Goal: Task Accomplishment & Management: Manage account settings

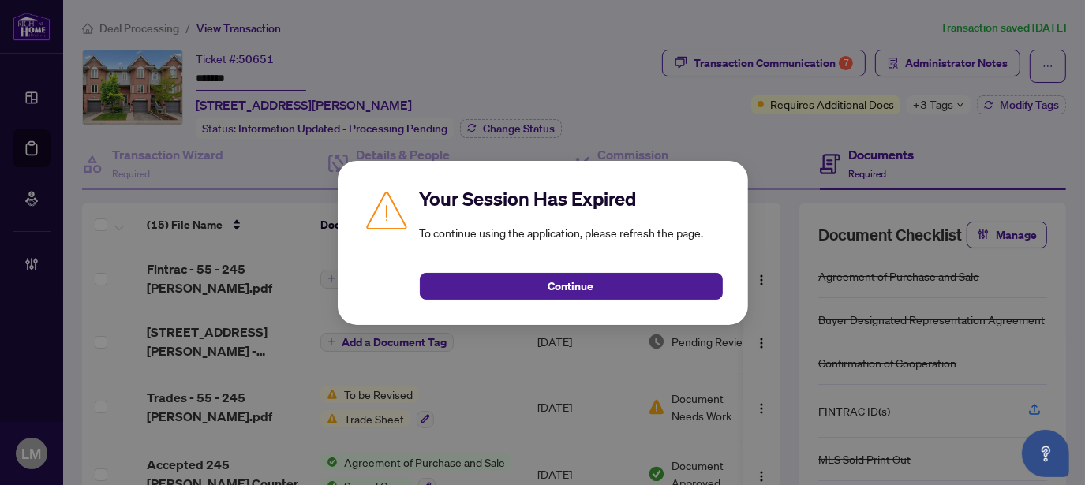
scroll to position [727, 0]
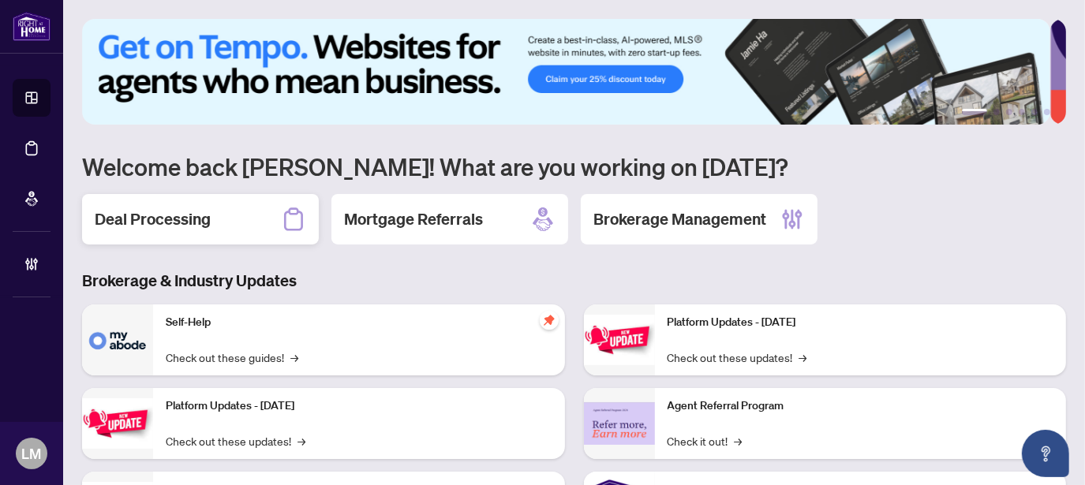
click at [177, 232] on div "Deal Processing" at bounding box center [200, 219] width 237 height 50
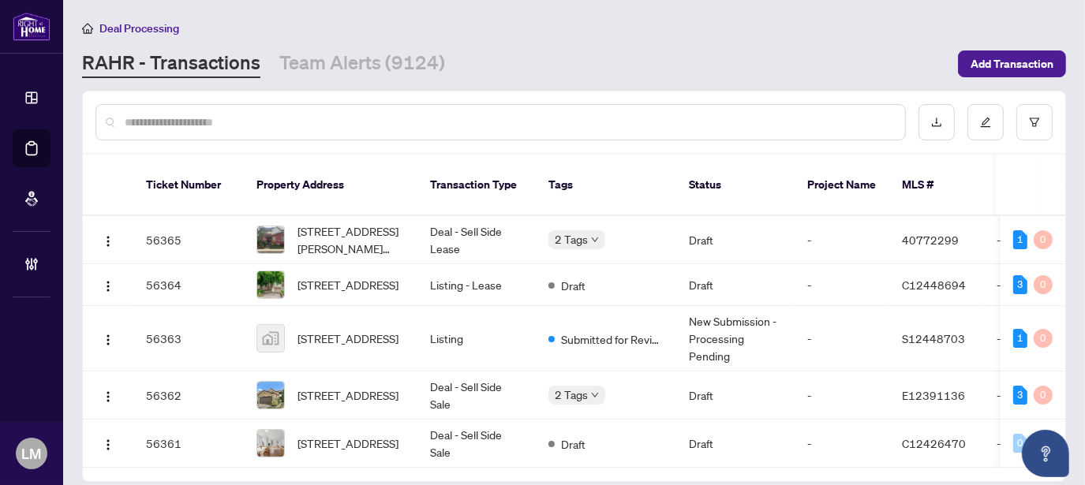
click at [308, 123] on input "text" at bounding box center [509, 122] width 768 height 17
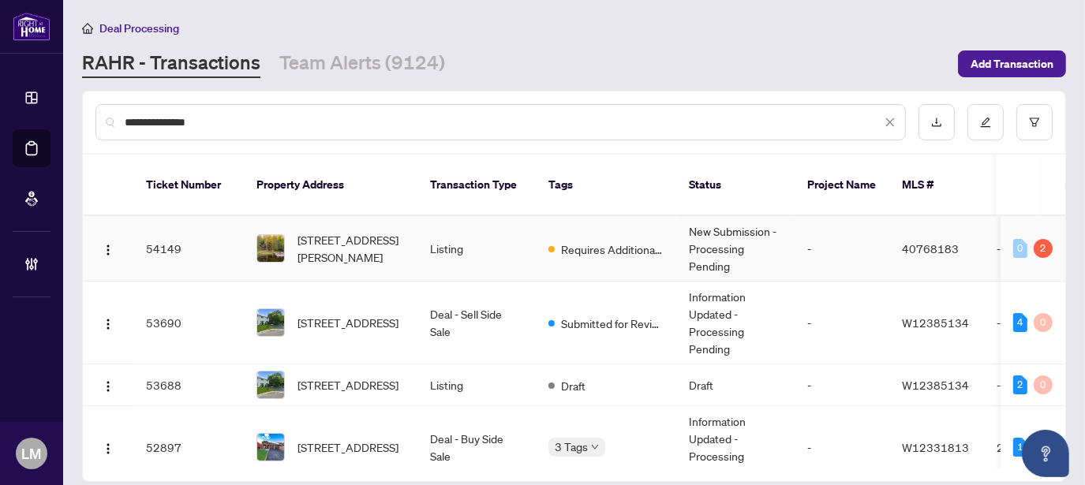
type input "**********"
click at [805, 216] on td "-" at bounding box center [841, 248] width 95 height 65
click at [619, 315] on span "Submitted for Review" at bounding box center [612, 323] width 103 height 17
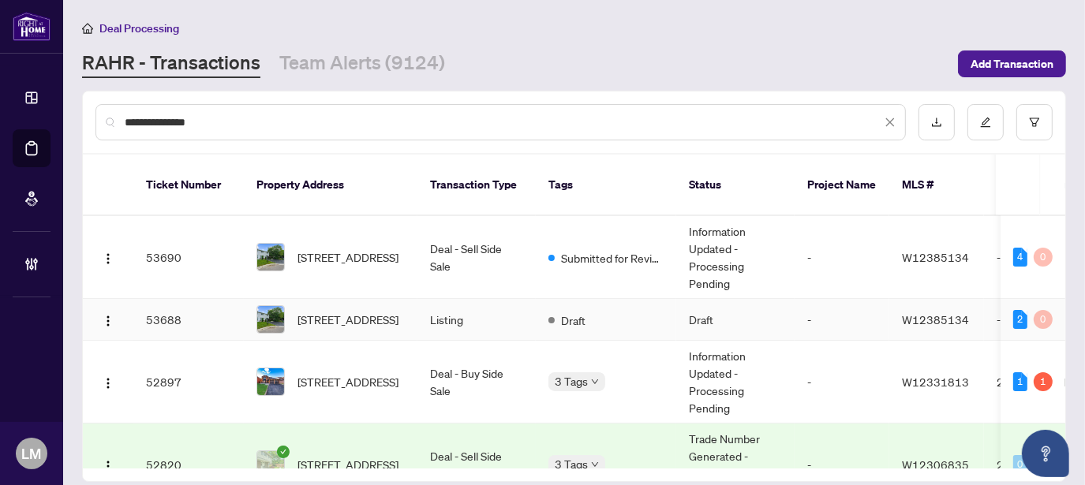
scroll to position [105, 0]
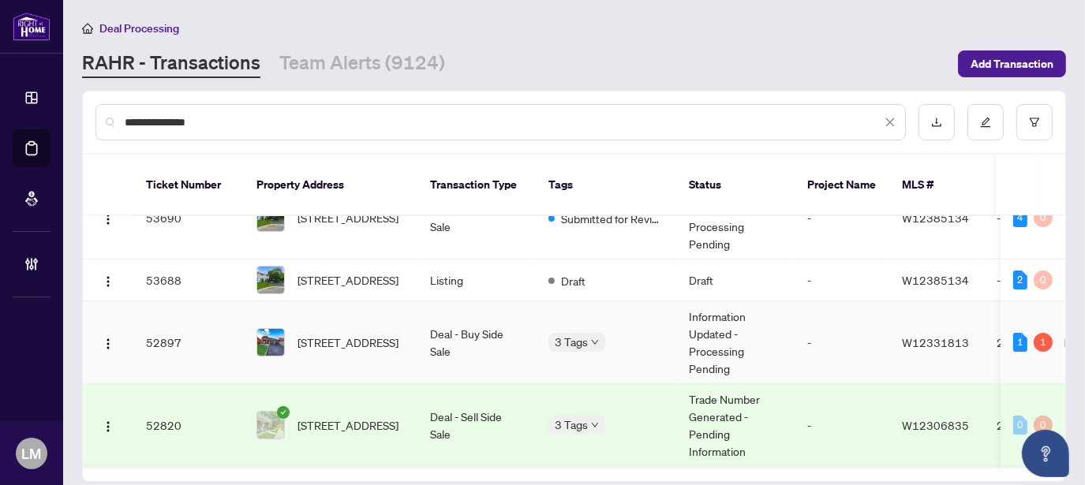
click at [951, 335] on span "W12331813" at bounding box center [935, 342] width 67 height 14
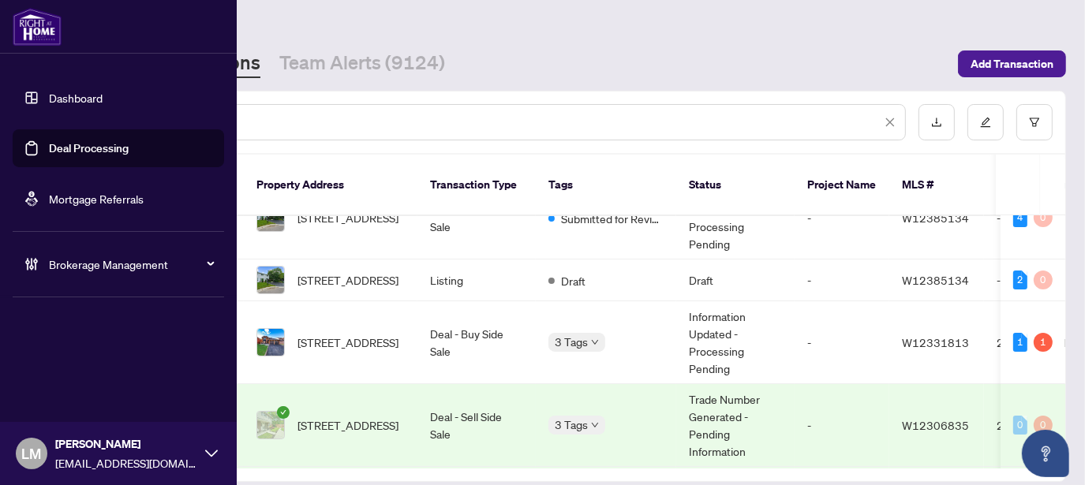
click at [63, 92] on link "Dashboard" at bounding box center [76, 98] width 54 height 14
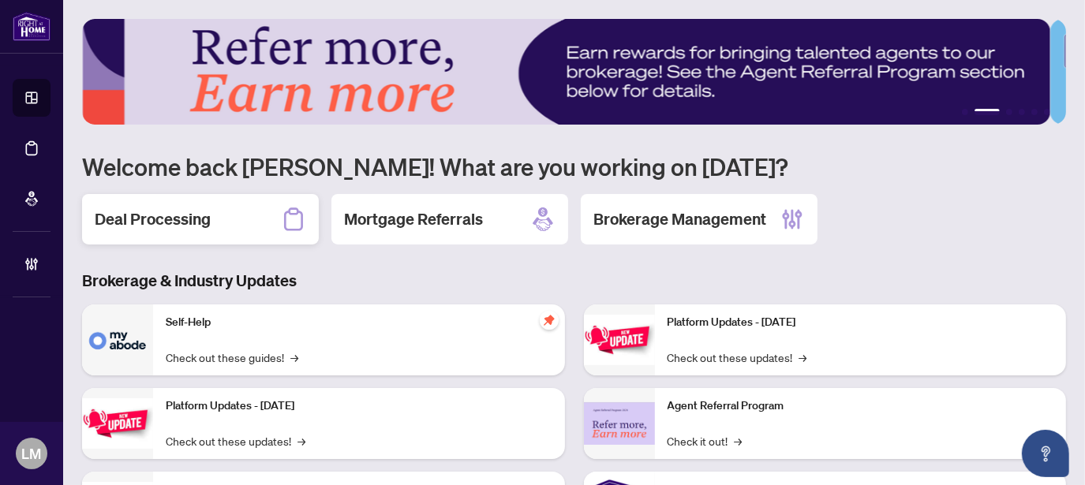
click at [177, 225] on h2 "Deal Processing" at bounding box center [153, 219] width 116 height 22
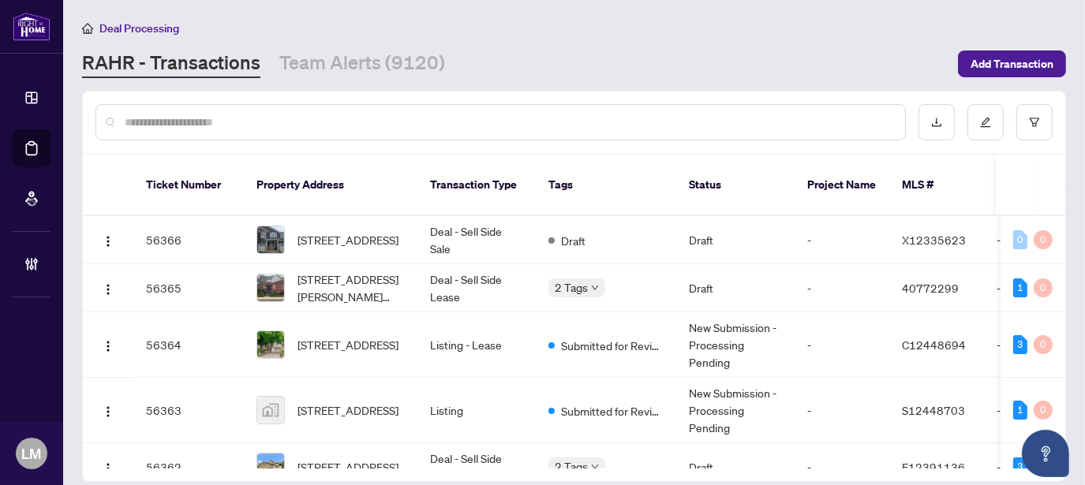
click at [263, 132] on div at bounding box center [500, 122] width 810 height 36
click at [262, 115] on input "text" at bounding box center [509, 122] width 768 height 17
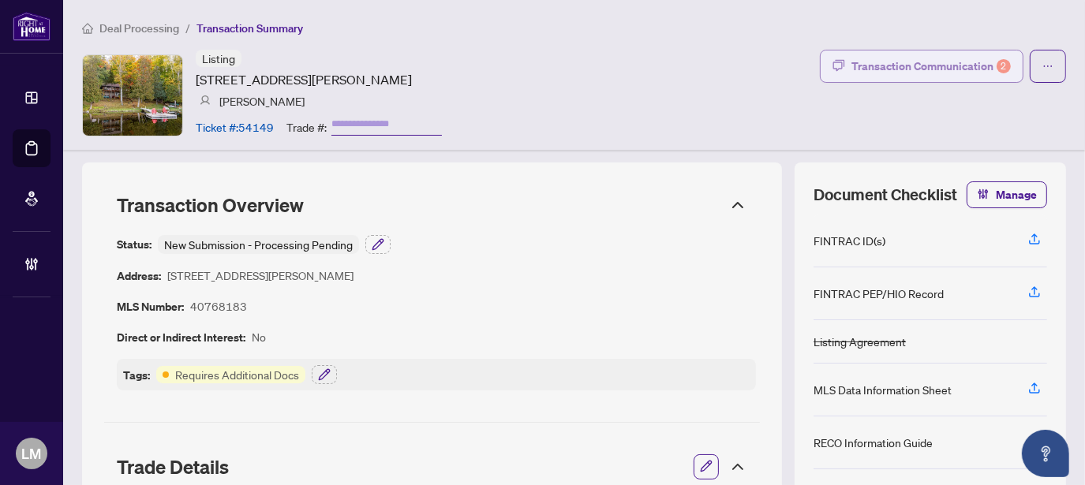
click at [941, 62] on div "Transaction Communication 2" at bounding box center [930, 66] width 159 height 25
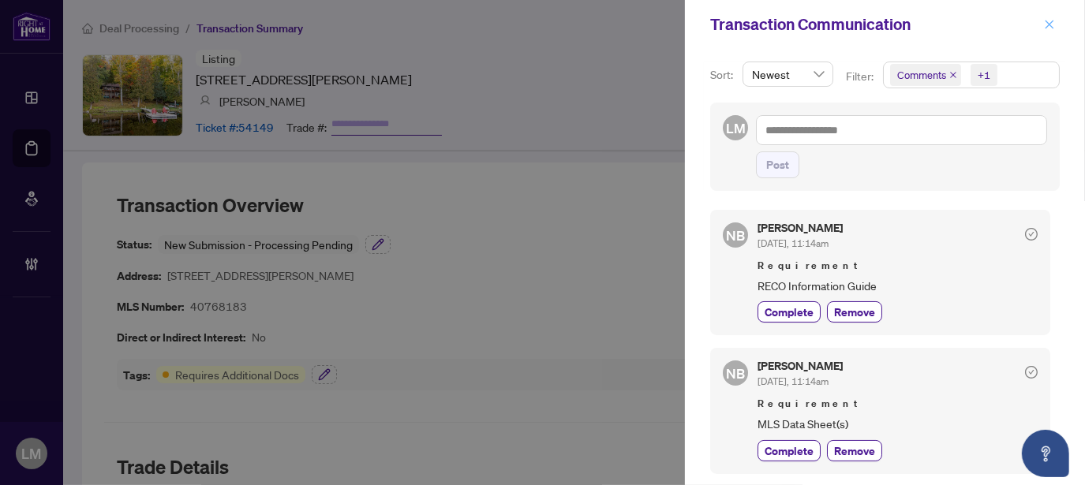
click at [1048, 32] on span "button" at bounding box center [1049, 24] width 11 height 25
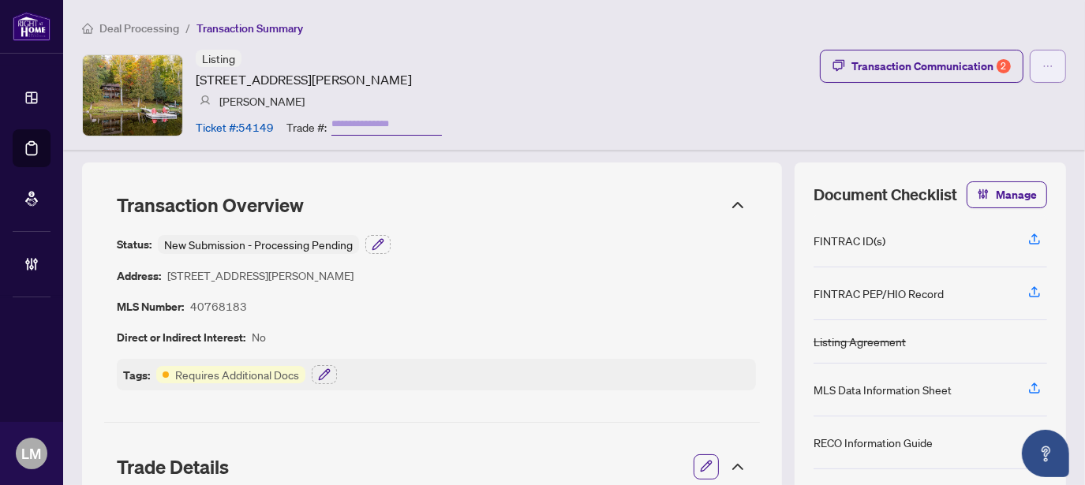
click at [1041, 64] on button "button" at bounding box center [1047, 66] width 36 height 33
click at [646, 69] on div "Listing 1220 Portage Lake Road, Dysart, ON K0M 1S0, Canada Tricia Oldfield Tick…" at bounding box center [574, 95] width 984 height 91
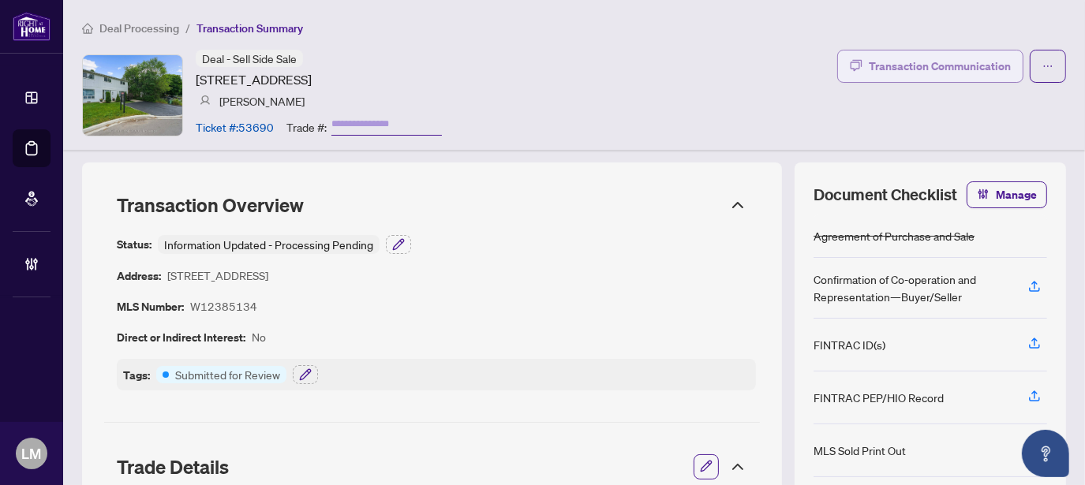
click at [891, 65] on div "Transaction Communication" at bounding box center [940, 66] width 142 height 25
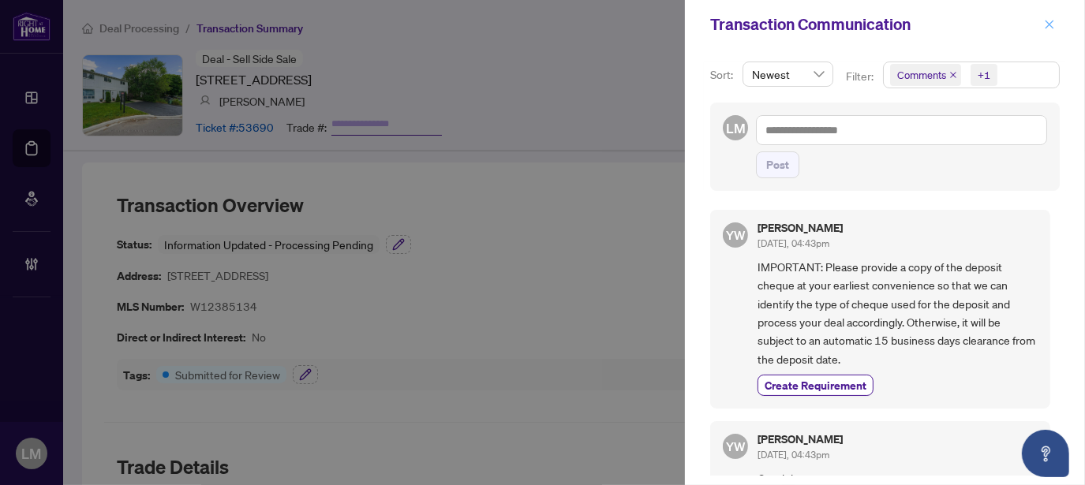
click at [1052, 24] on icon "close" at bounding box center [1049, 24] width 11 height 11
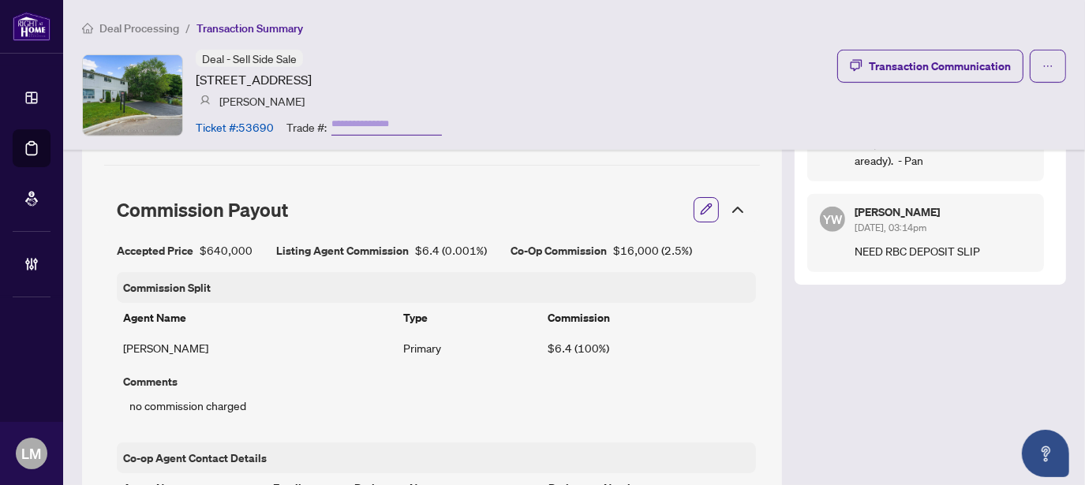
scroll to position [686, 0]
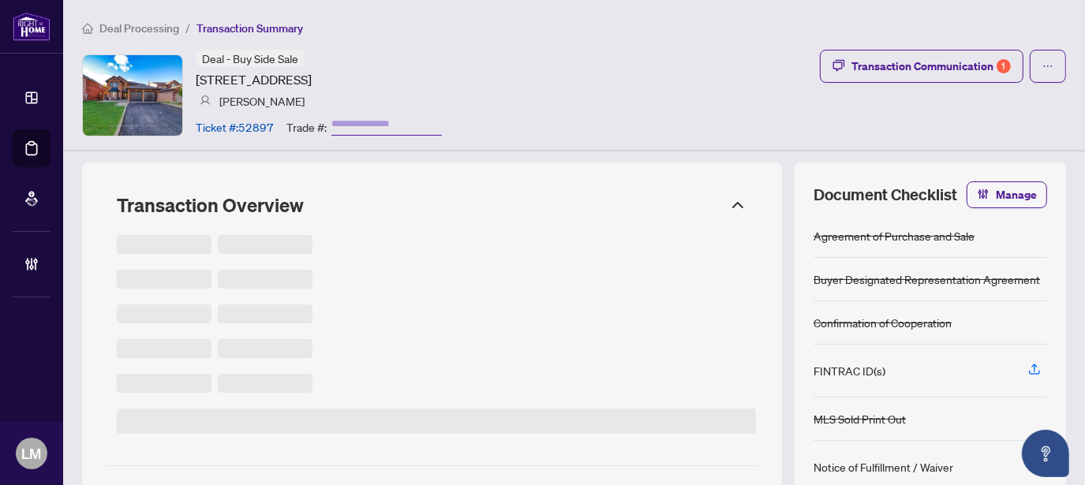
type input "**********"
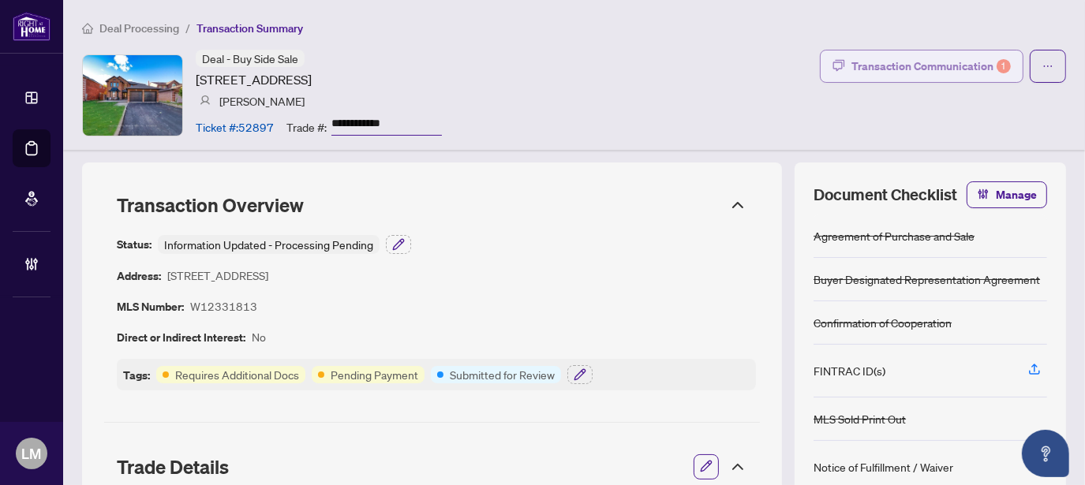
click at [932, 65] on div "Transaction Communication 1" at bounding box center [930, 66] width 159 height 25
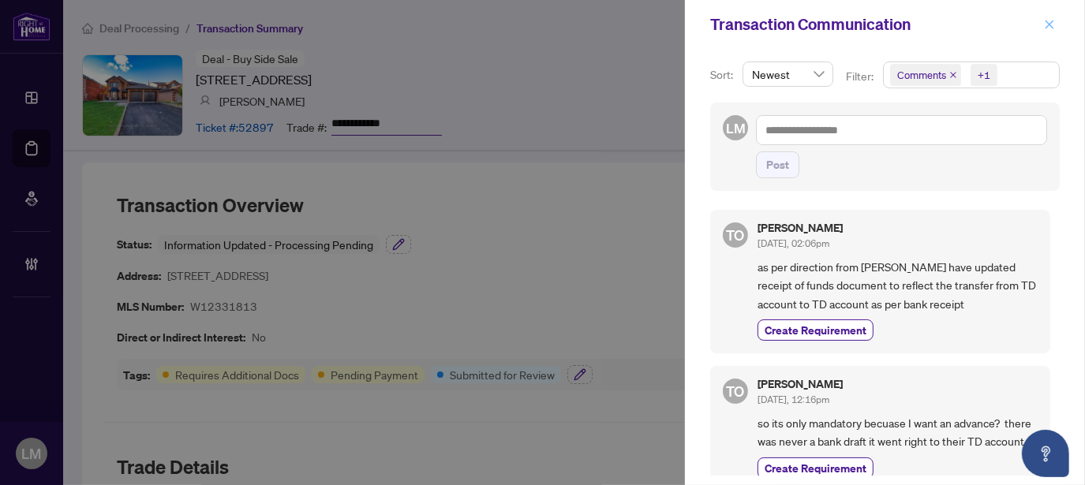
click at [1053, 29] on icon "close" at bounding box center [1049, 24] width 11 height 11
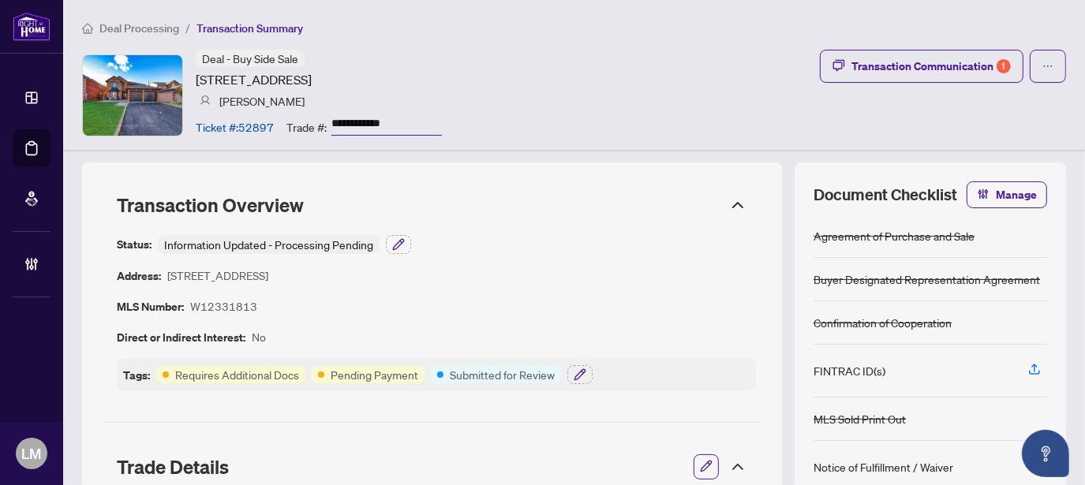
drag, startPoint x: 194, startPoint y: 78, endPoint x: 517, endPoint y: 78, distance: 322.7
click at [517, 78] on div "**********" at bounding box center [574, 95] width 984 height 91
copy article "[STREET_ADDRESS]"
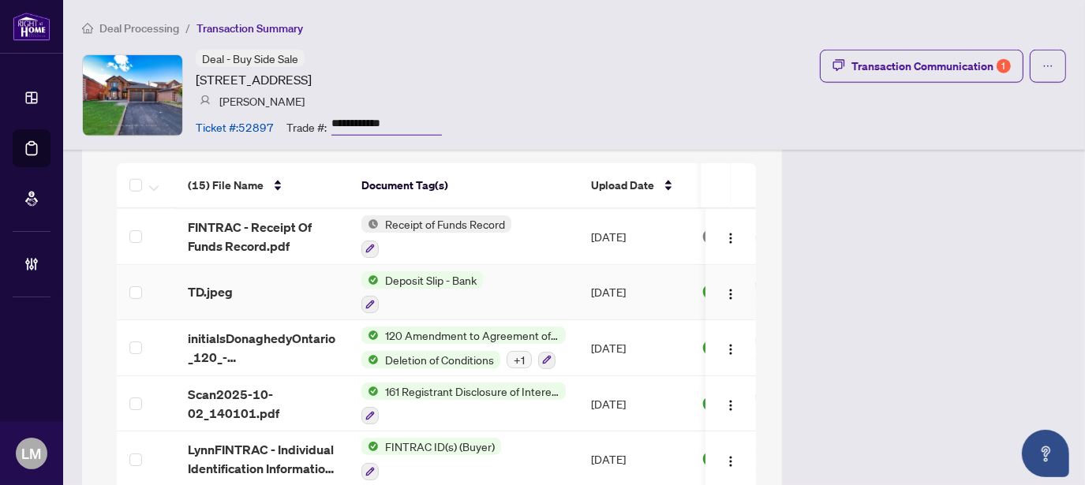
scroll to position [1473, 0]
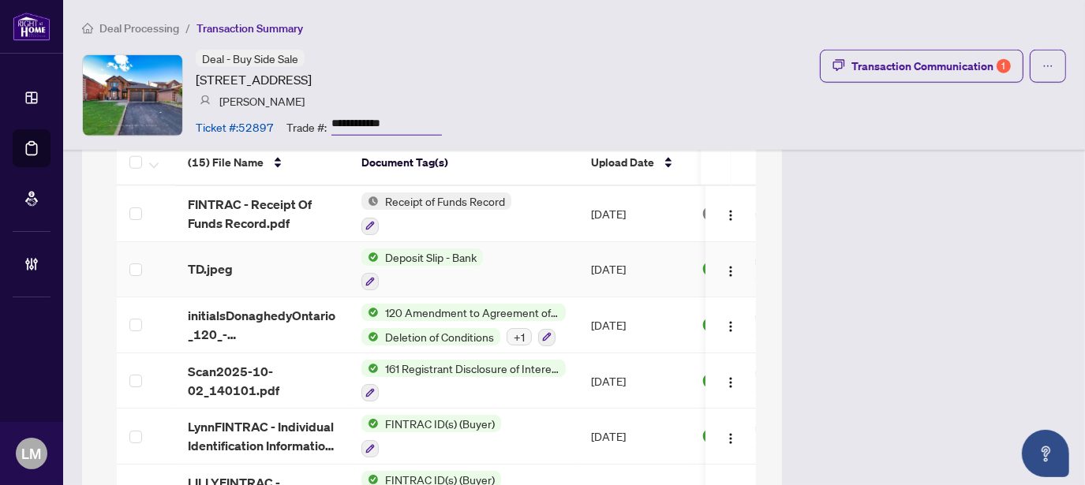
click at [275, 260] on div "TD.jpeg" at bounding box center [262, 269] width 148 height 19
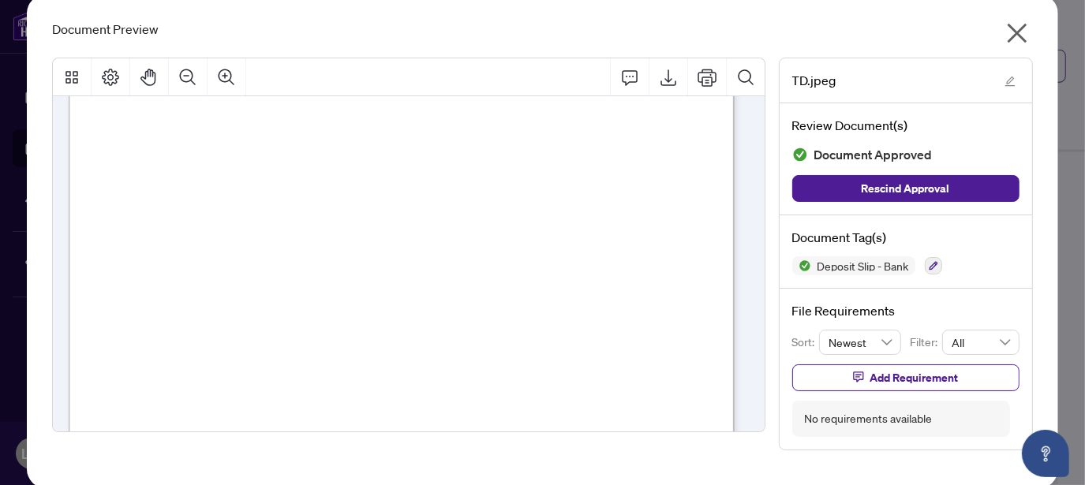
scroll to position [316, 0]
